Goal: Transaction & Acquisition: Purchase product/service

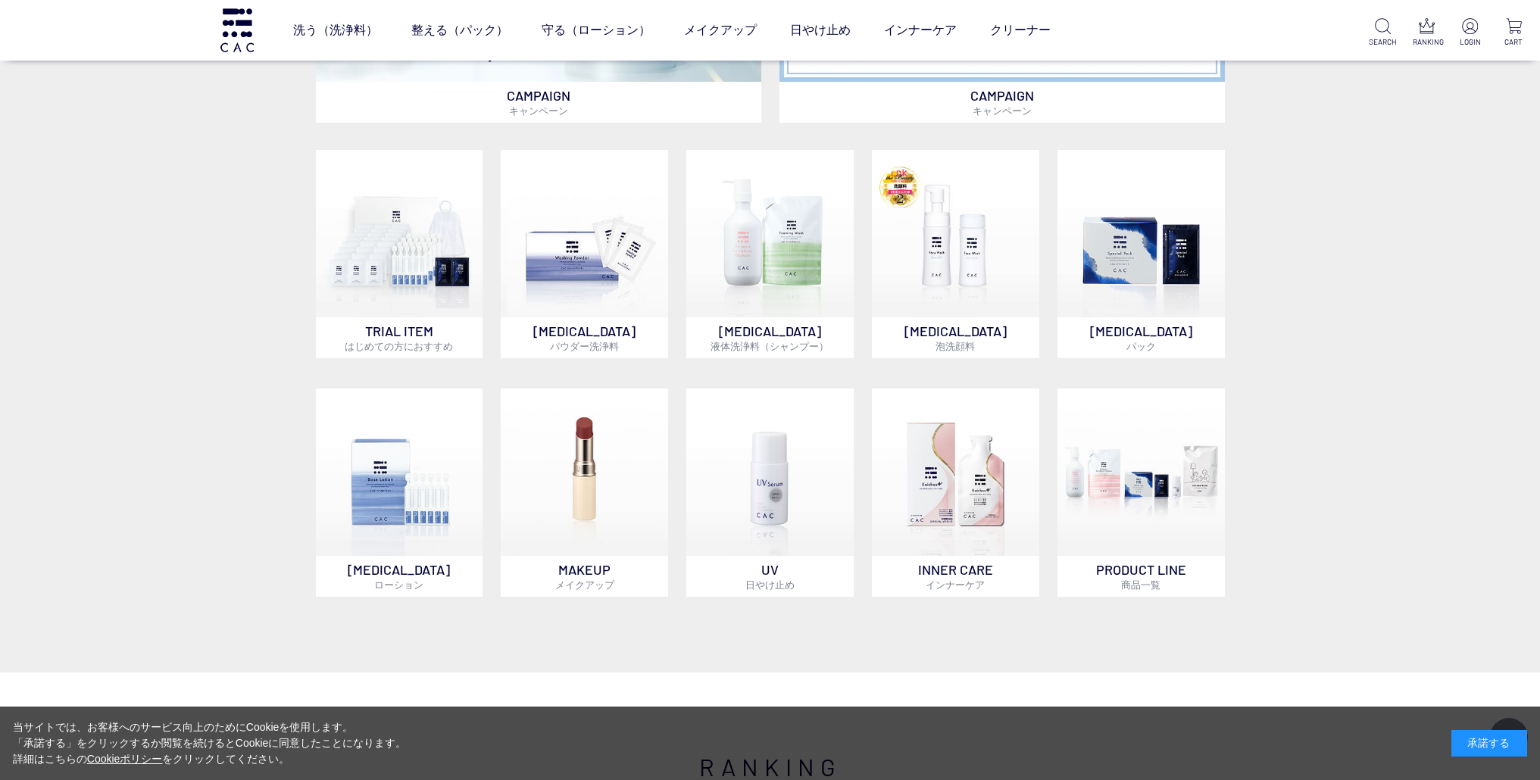
scroll to position [1165, 0]
click at [944, 475] on img at bounding box center [955, 471] width 167 height 167
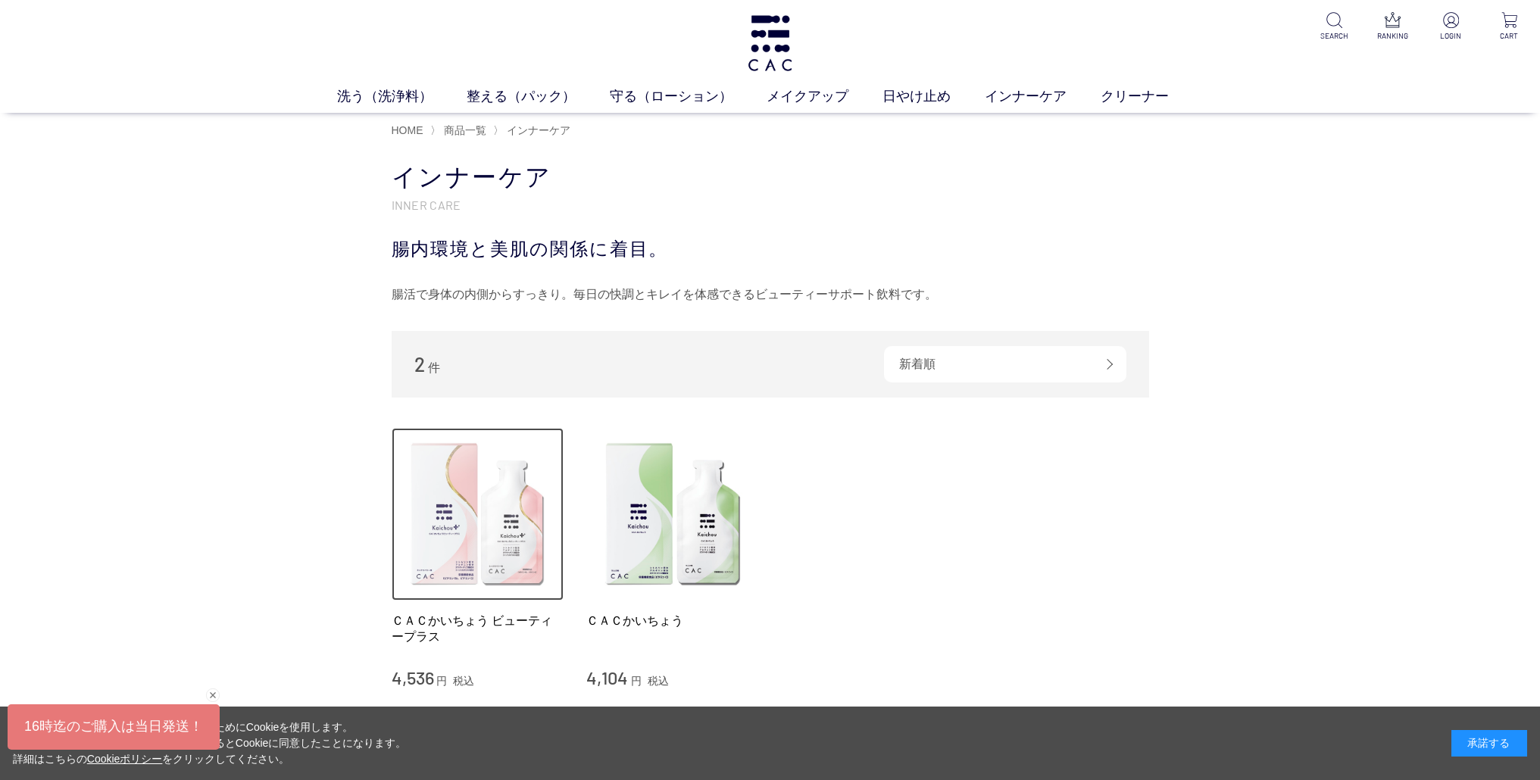
click at [529, 550] on img at bounding box center [478, 514] width 173 height 173
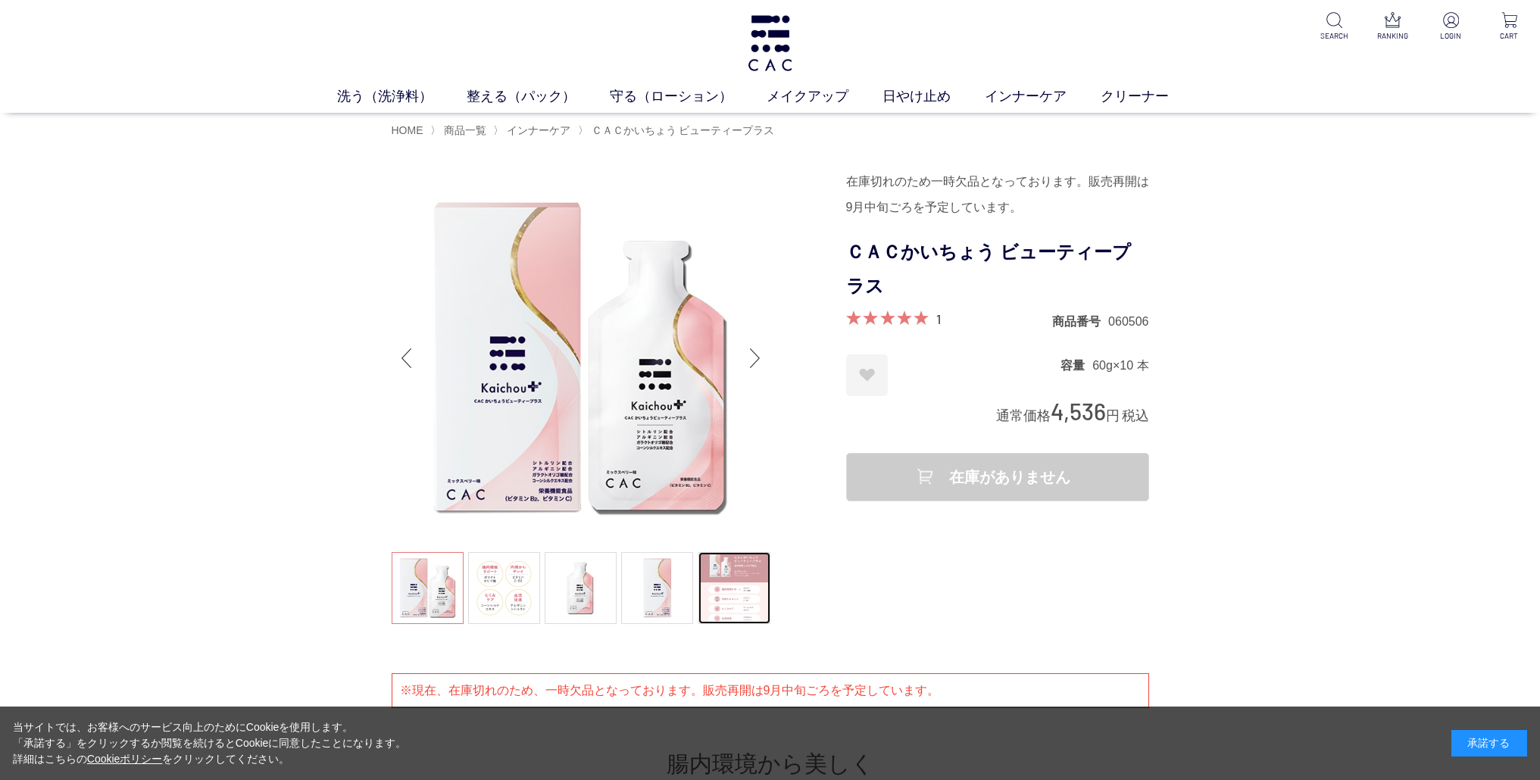
click at [760, 613] on link at bounding box center [734, 588] width 72 height 72
